Goal: Obtain resource: Obtain resource

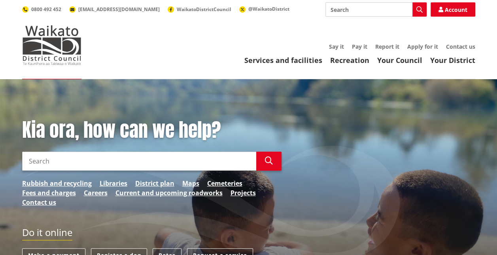
click at [105, 164] on input "Search" at bounding box center [139, 160] width 234 height 19
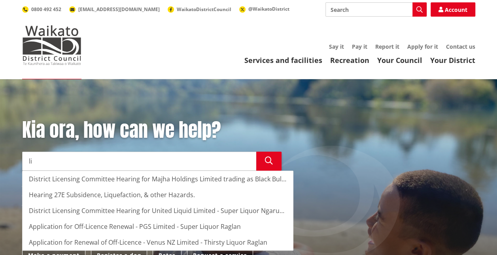
type input "l"
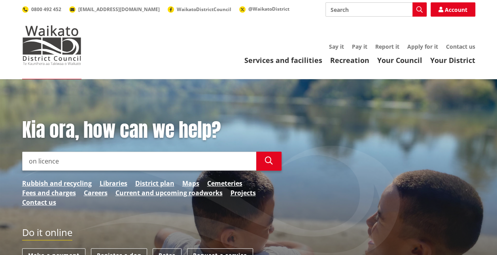
type input "on licence"
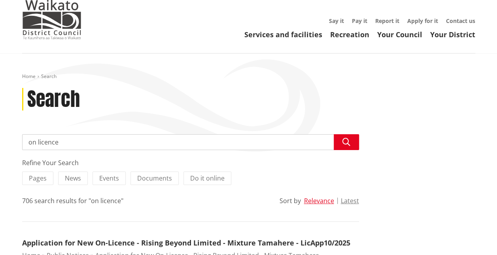
scroll to position [19, 0]
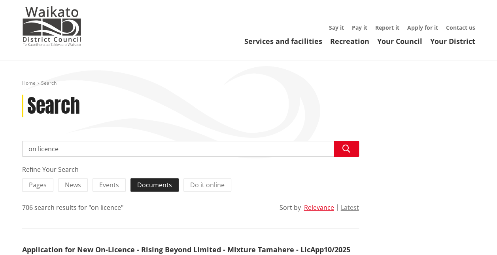
click at [156, 183] on span "Documents" at bounding box center [154, 184] width 35 height 9
click at [0, 0] on input "Documents" at bounding box center [0, 0] width 0 height 0
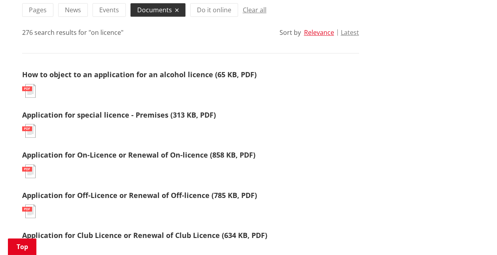
scroll to position [248, 0]
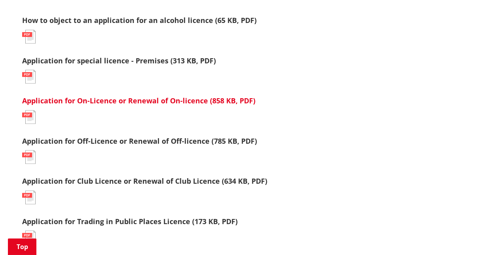
click at [218, 104] on link "Application for On-Licence or Renewal of On-licence (858 KB, PDF)" at bounding box center [138, 100] width 233 height 9
